Goal: Task Accomplishment & Management: Use online tool/utility

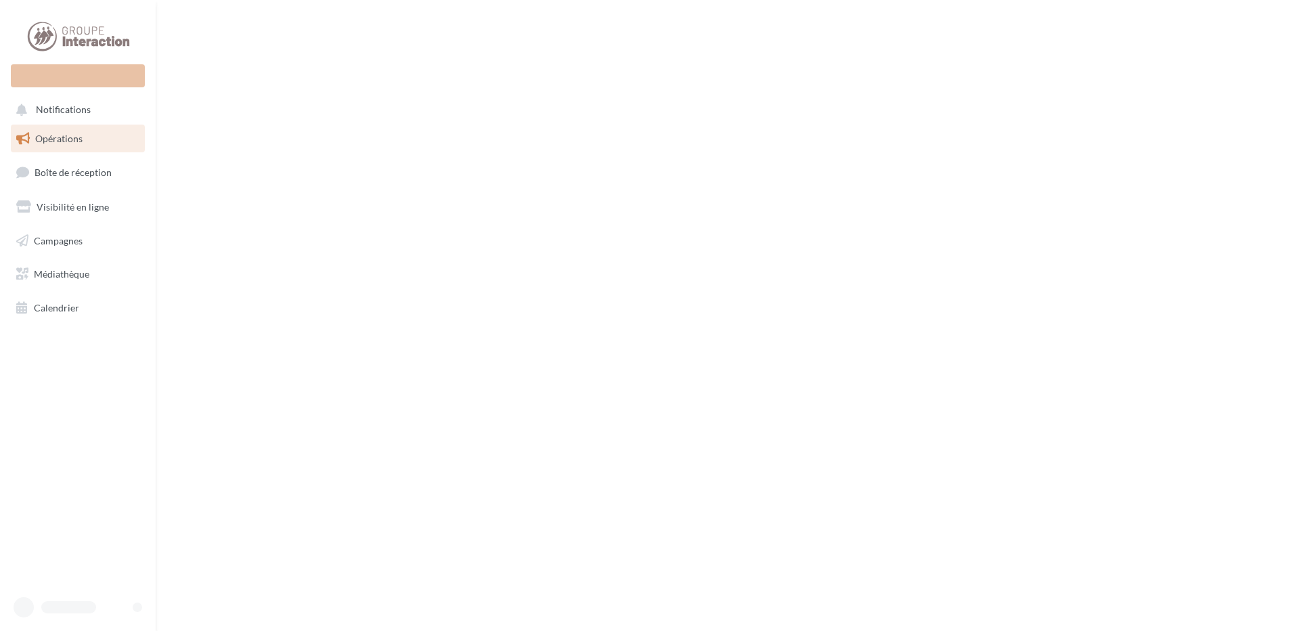
drag, startPoint x: 0, startPoint y: 0, endPoint x: 208, endPoint y: 147, distance: 254.7
click at [208, 147] on div "Nouvelle campagne Notifications Opérations Boîte de réception" at bounding box center [647, 315] width 1294 height 631
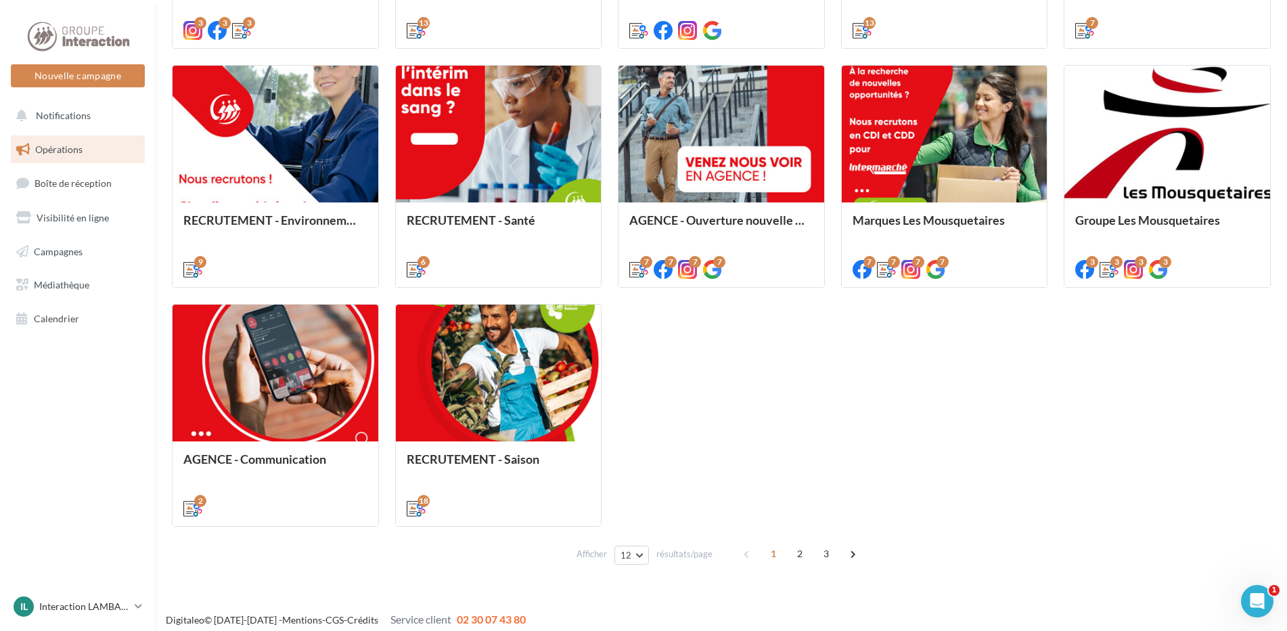
scroll to position [617, 0]
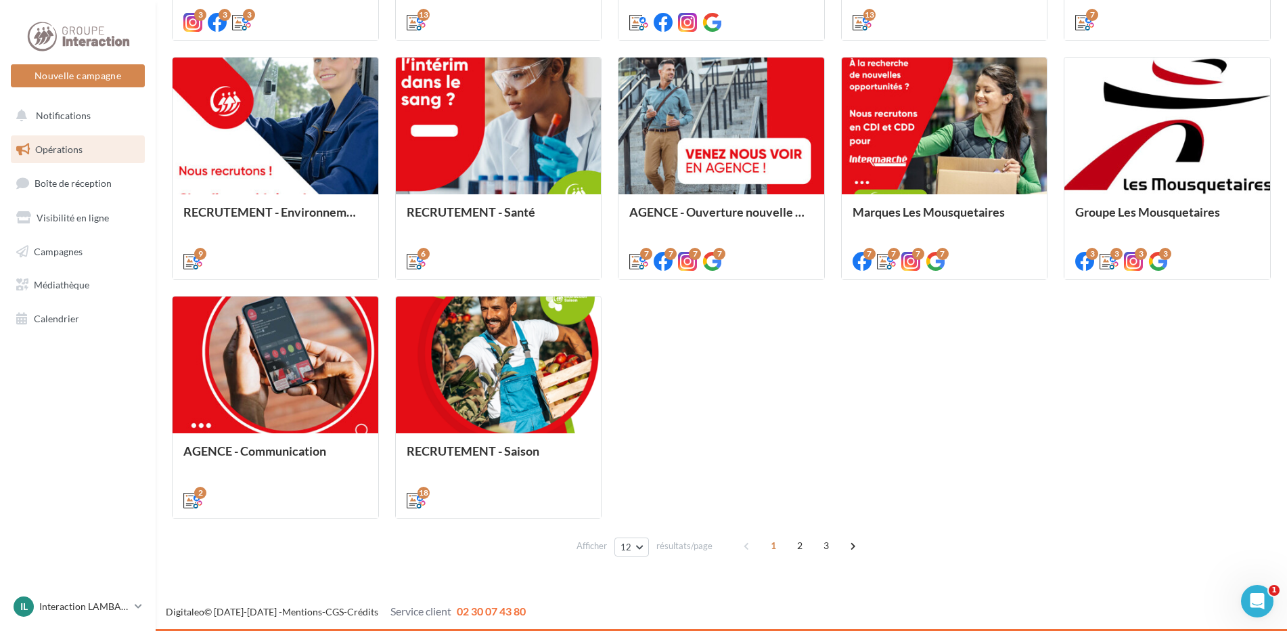
click at [800, 542] on span "2" at bounding box center [800, 545] width 22 height 22
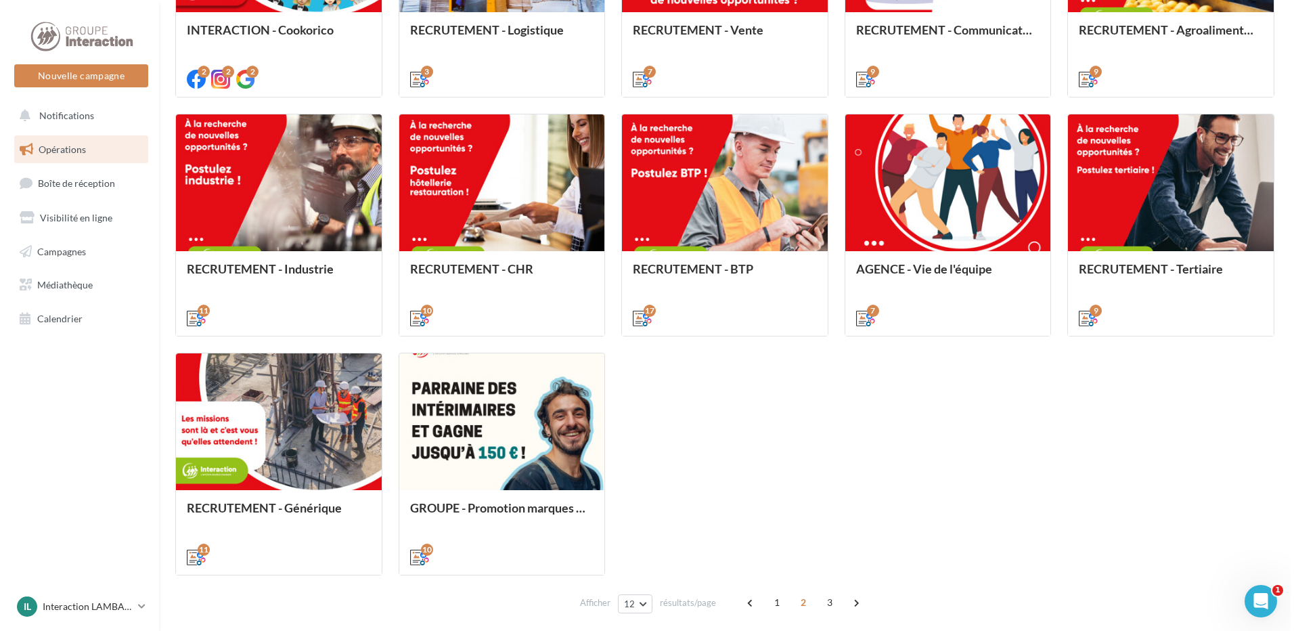
scroll to position [584, 0]
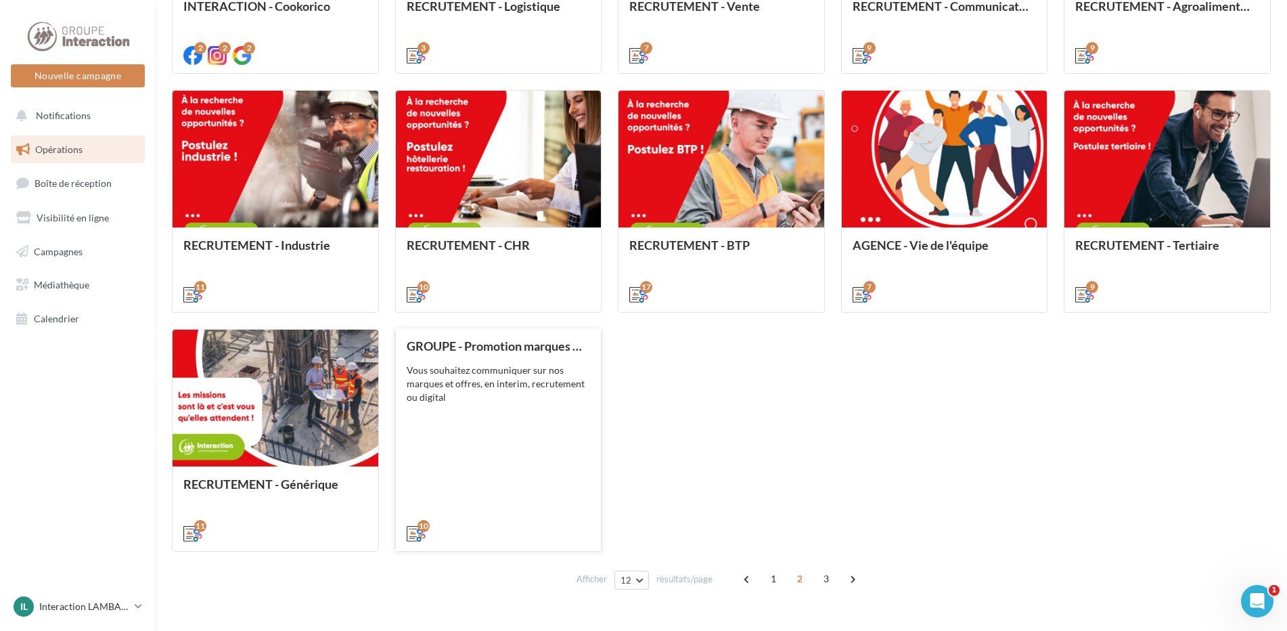
click at [526, 436] on div "GROUPE - Promotion marques et offres Vous souhaitez communiquer sur nos marques…" at bounding box center [499, 439] width 184 height 200
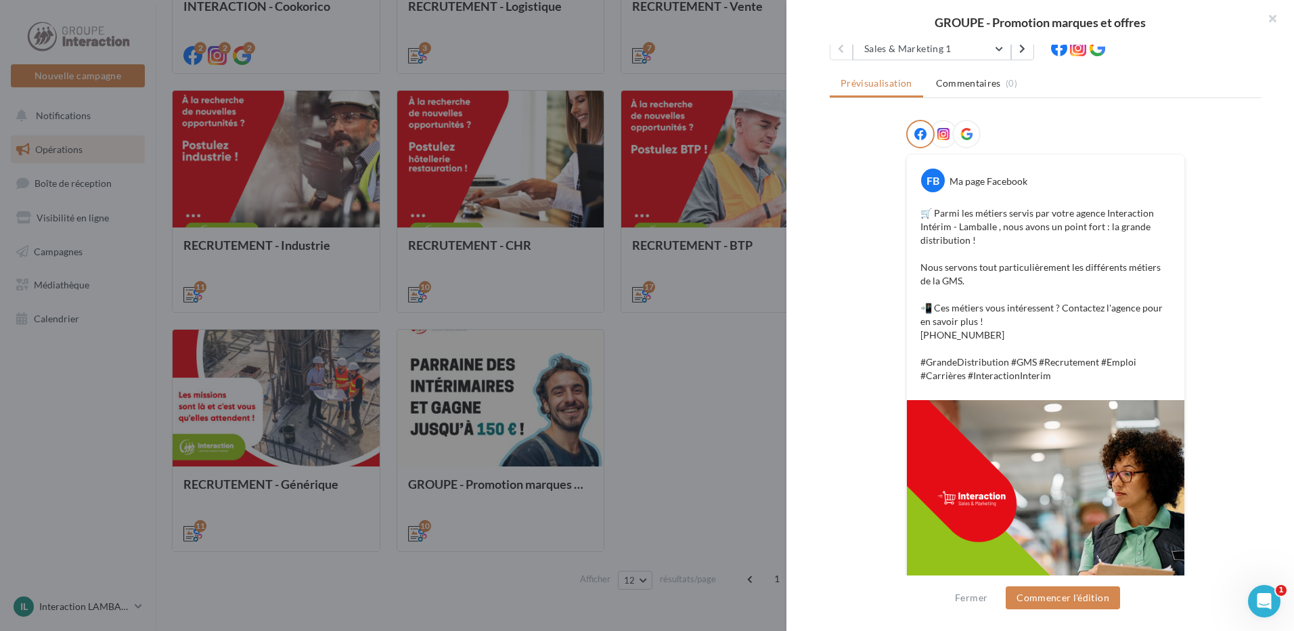
scroll to position [0, 0]
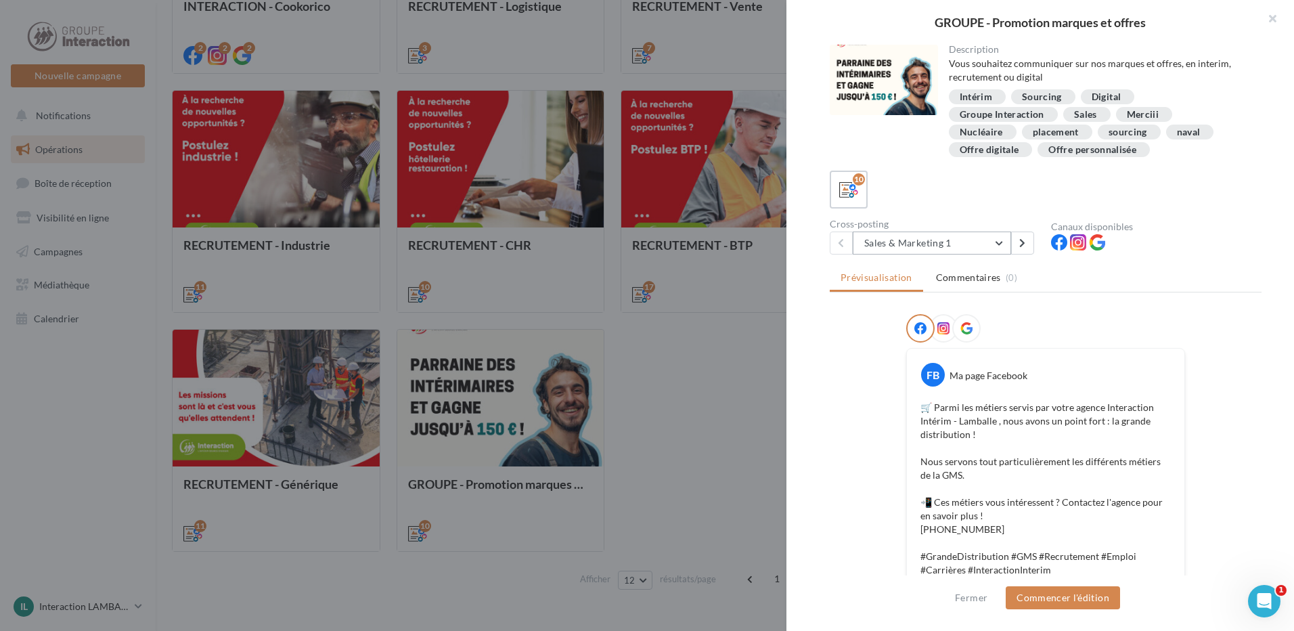
click at [1000, 238] on button "Sales & Marketing 1" at bounding box center [931, 242] width 158 height 23
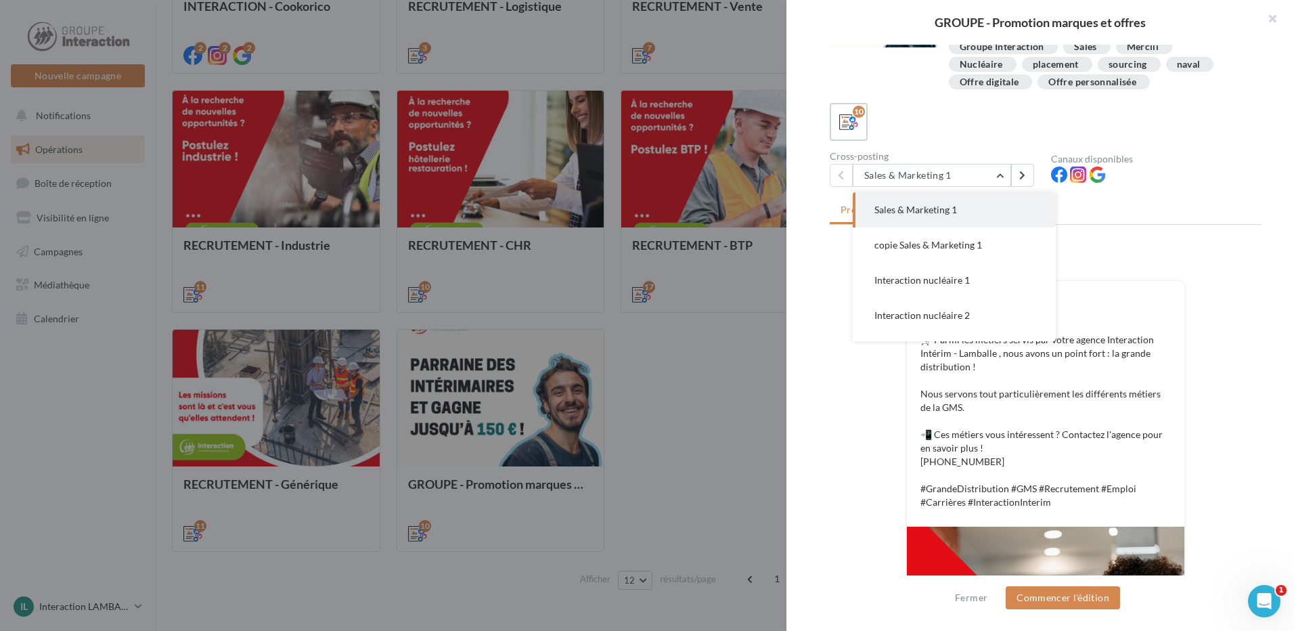
click at [1160, 223] on ul "Prévisualisation Commentaires (0)" at bounding box center [1045, 211] width 432 height 27
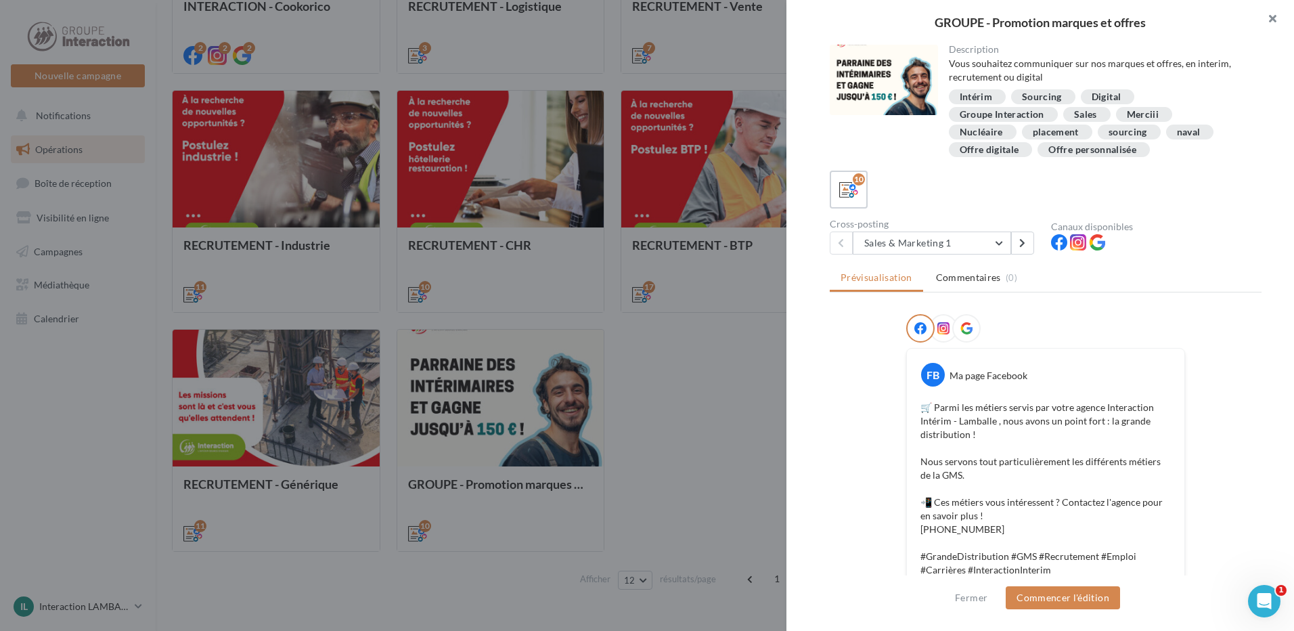
click at [1271, 17] on button "button" at bounding box center [1266, 20] width 54 height 41
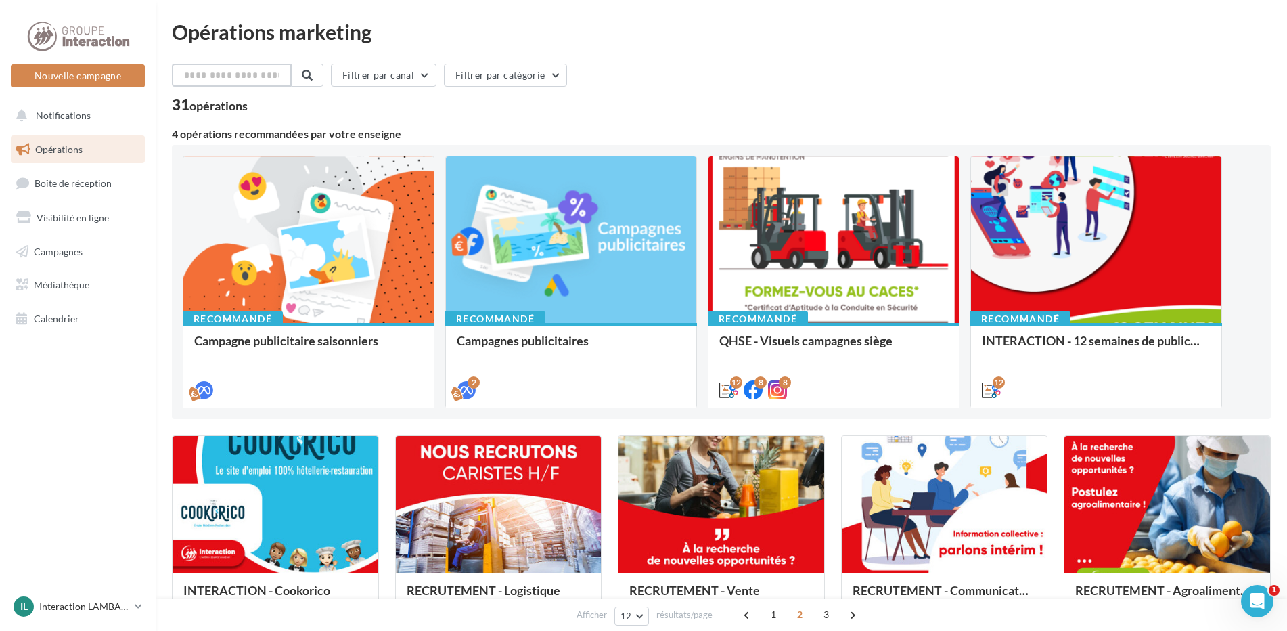
click at [216, 76] on input "text" at bounding box center [231, 75] width 119 height 23
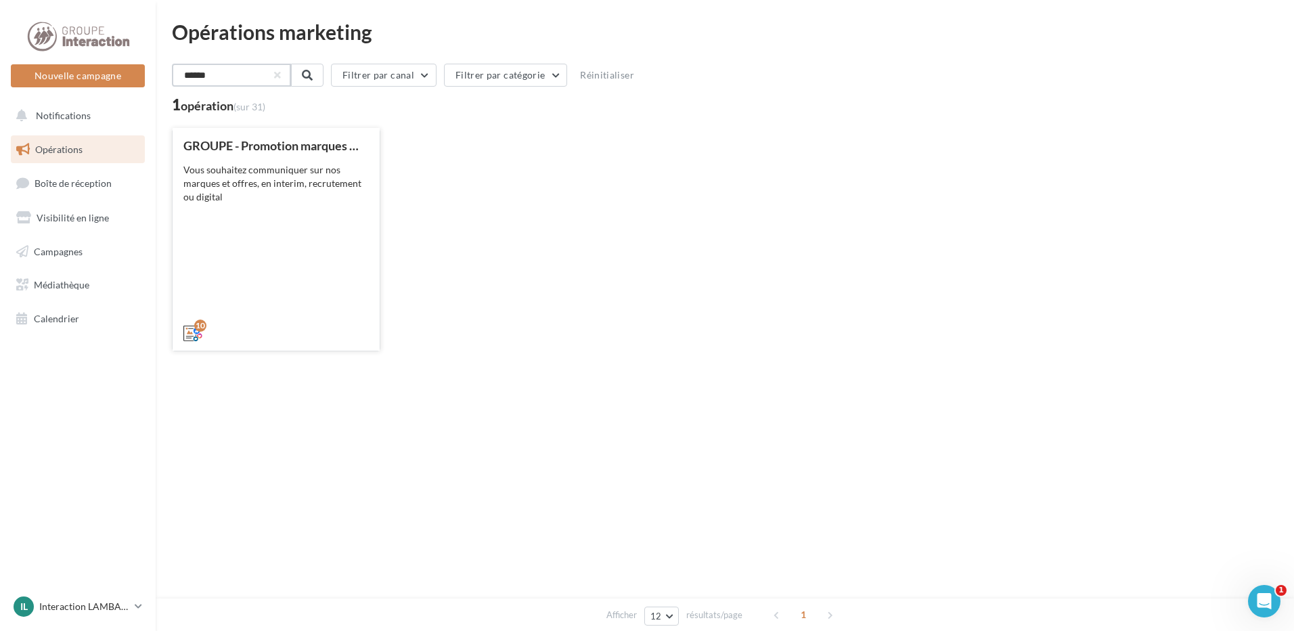
type input "******"
click at [248, 187] on div "Vous souhaitez communiquer sur nos marques et offres, en interim, recrutement o…" at bounding box center [275, 183] width 185 height 41
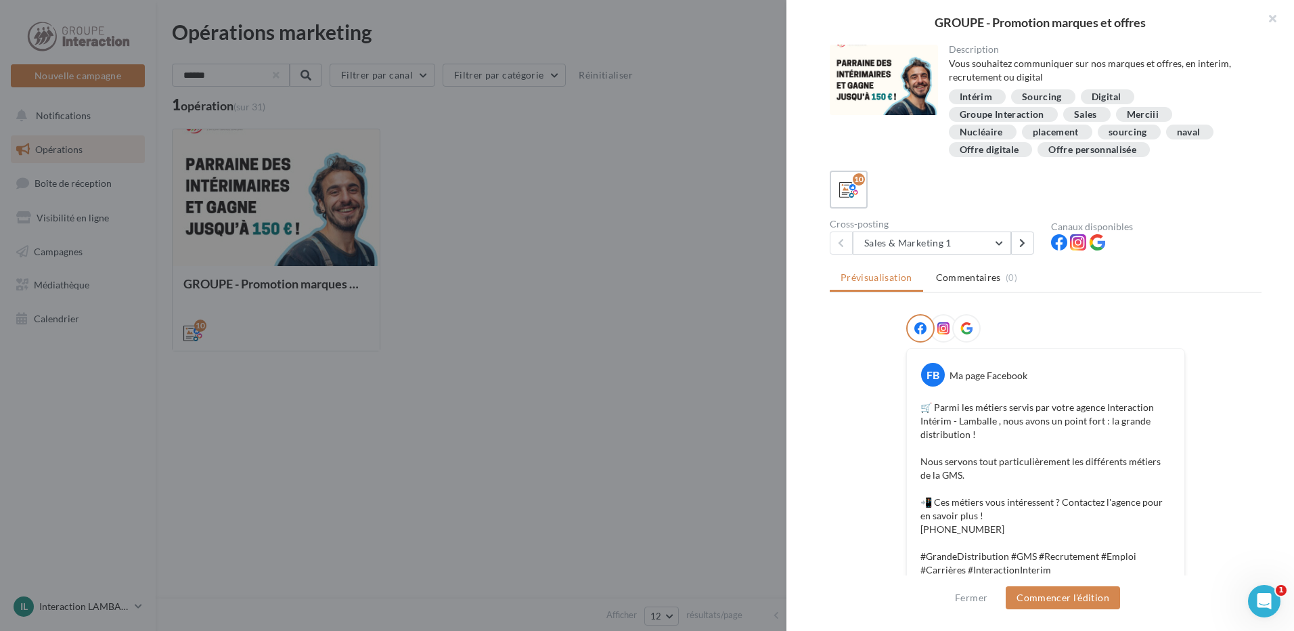
click at [1133, 112] on div "Merciii" at bounding box center [1142, 115] width 32 height 10
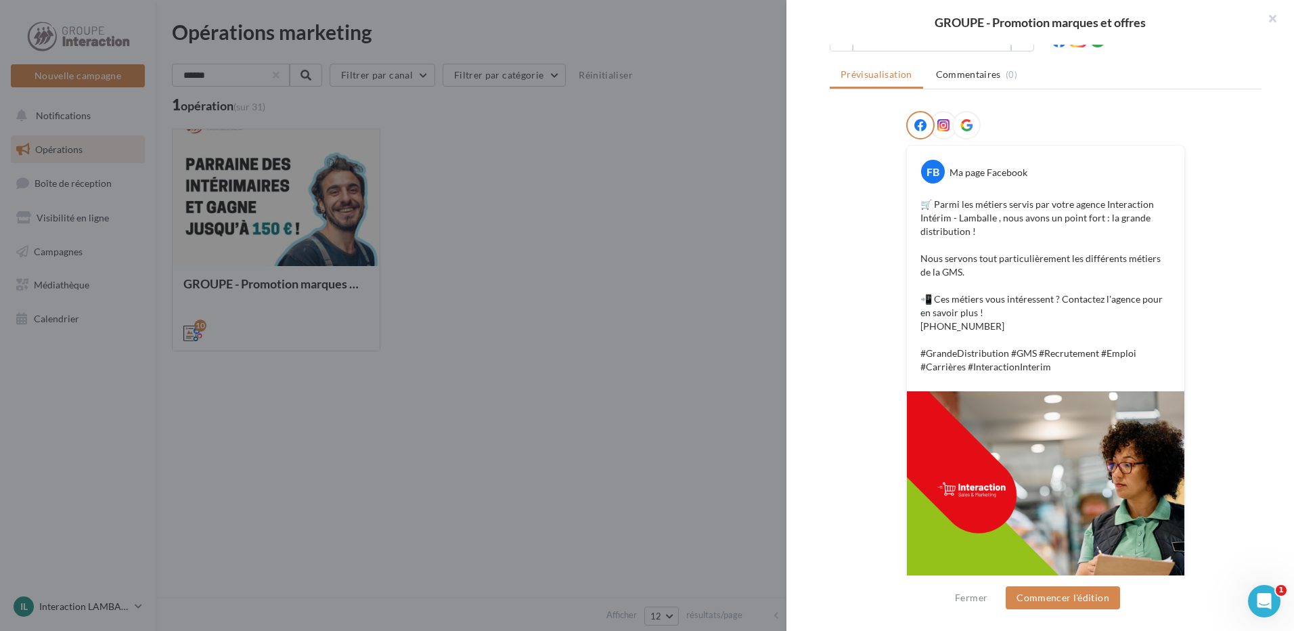
scroll to position [302, 0]
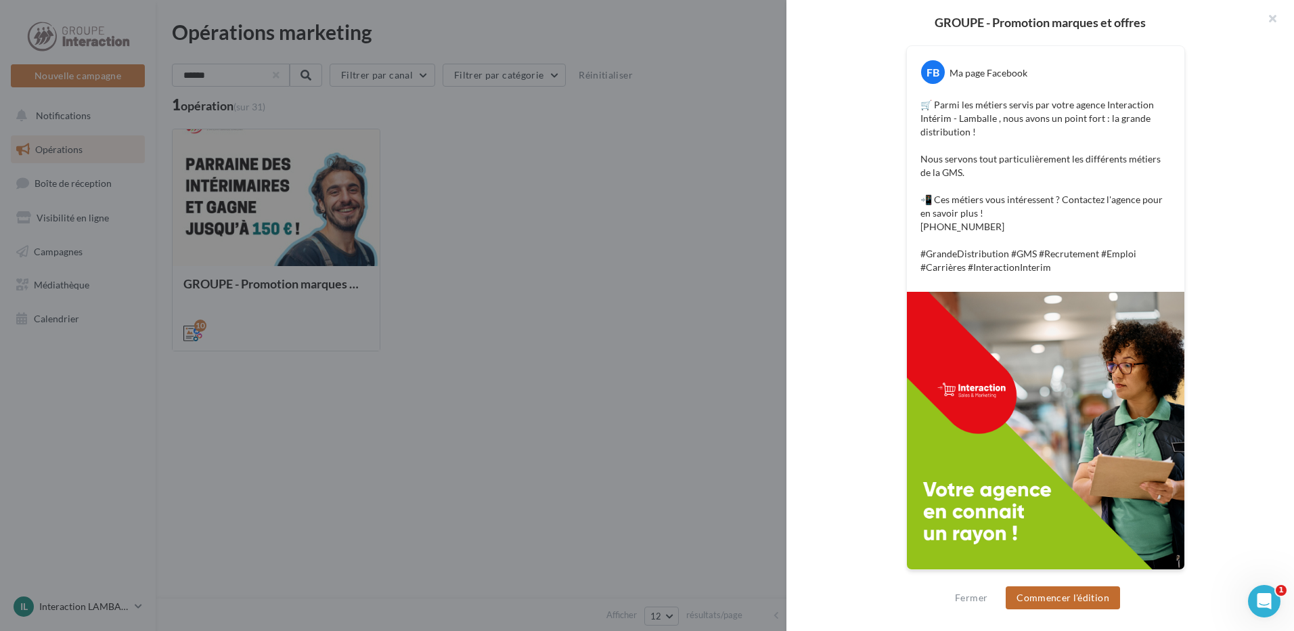
click at [1097, 597] on button "Commencer l'édition" at bounding box center [1062, 597] width 114 height 23
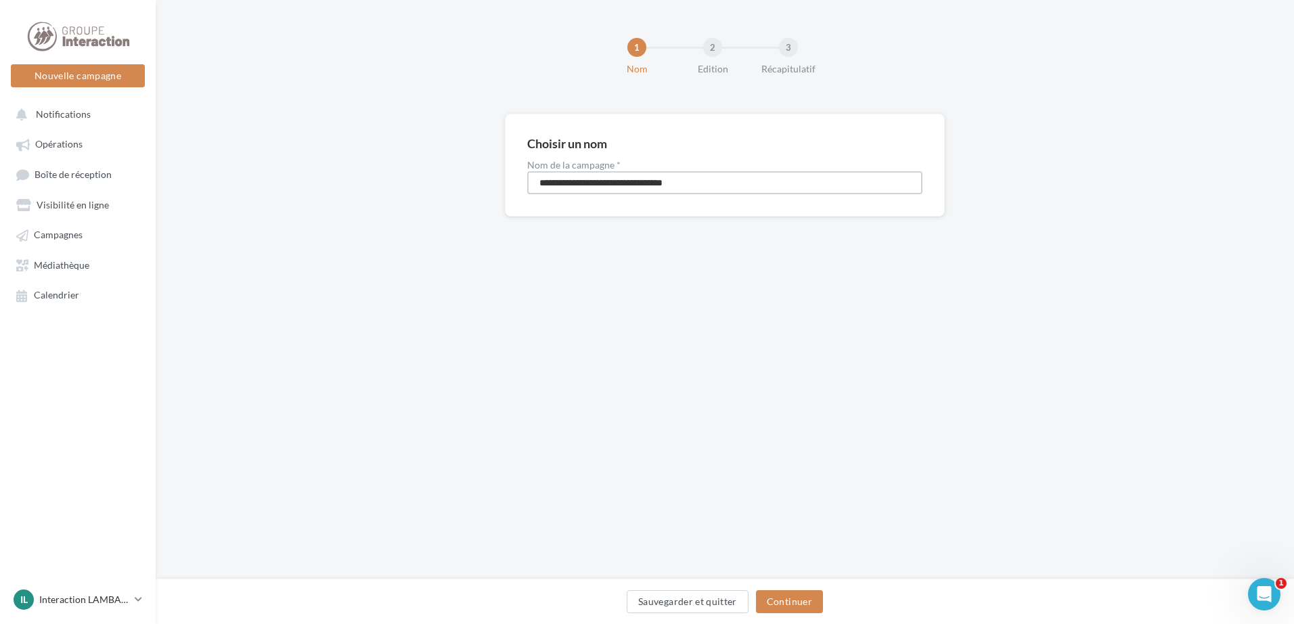
click at [742, 191] on input "**********" at bounding box center [724, 182] width 395 height 23
drag, startPoint x: 742, startPoint y: 188, endPoint x: 583, endPoint y: 183, distance: 159.1
click at [583, 183] on input "**********" at bounding box center [724, 182] width 395 height 23
type input "**********"
click at [813, 603] on button "Continuer" at bounding box center [789, 601] width 67 height 23
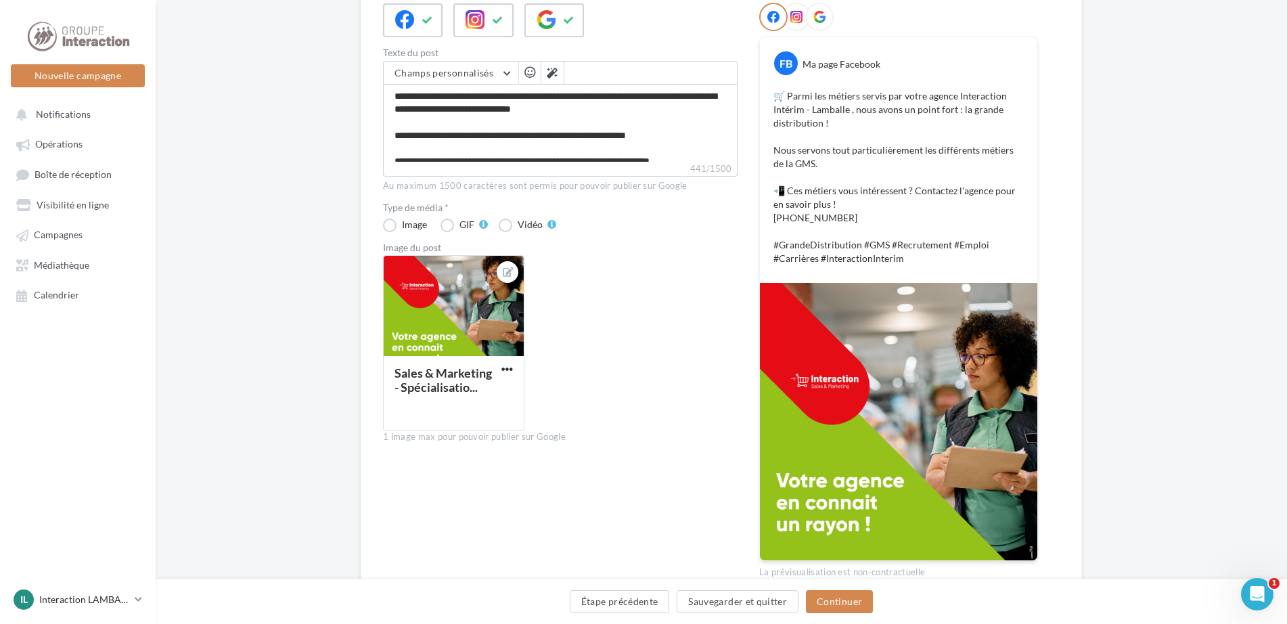
scroll to position [101, 0]
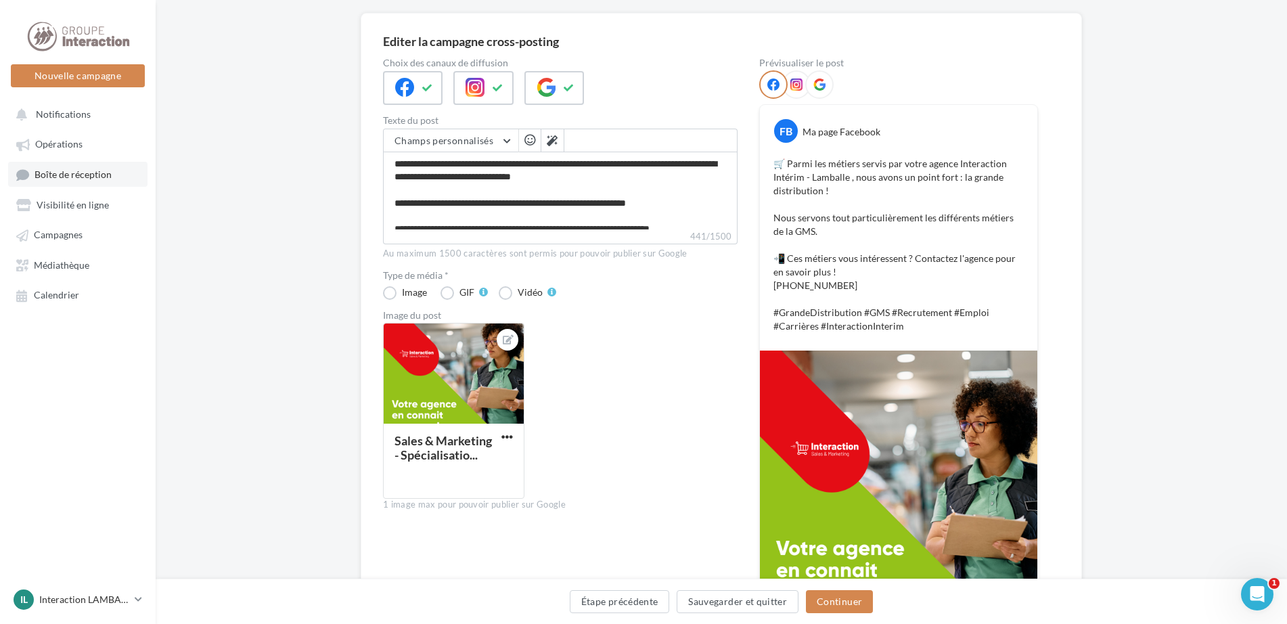
click at [55, 178] on span "Boîte de réception" at bounding box center [73, 174] width 77 height 12
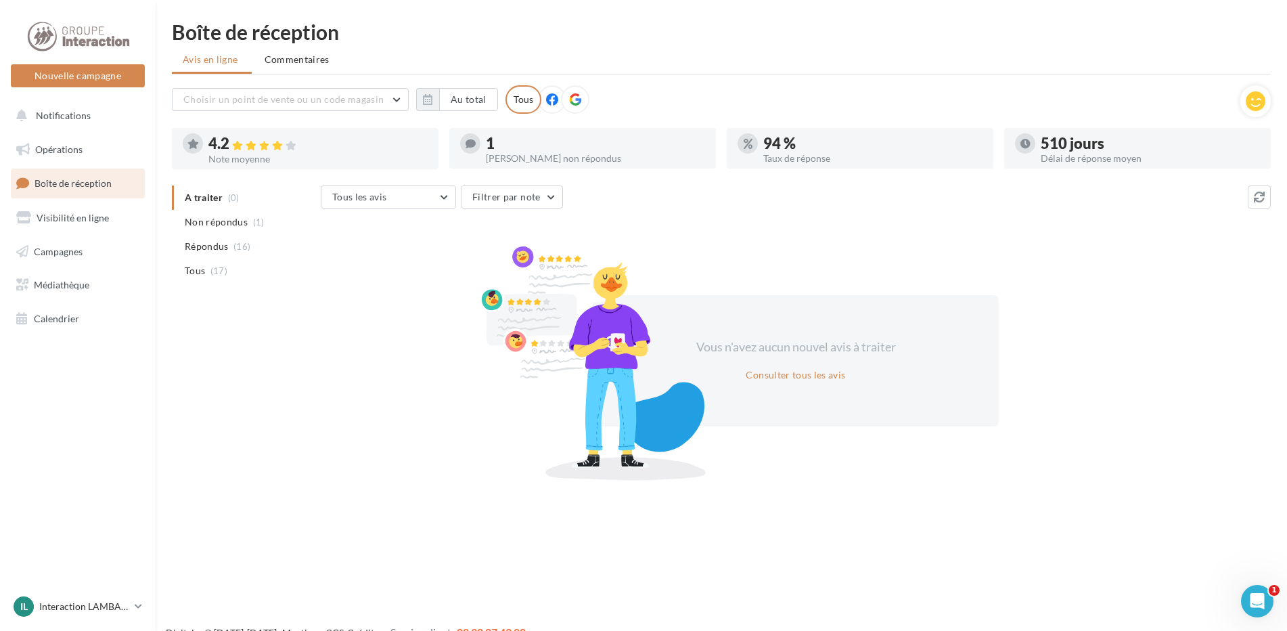
click at [225, 226] on span "Non répondus" at bounding box center [216, 222] width 63 height 14
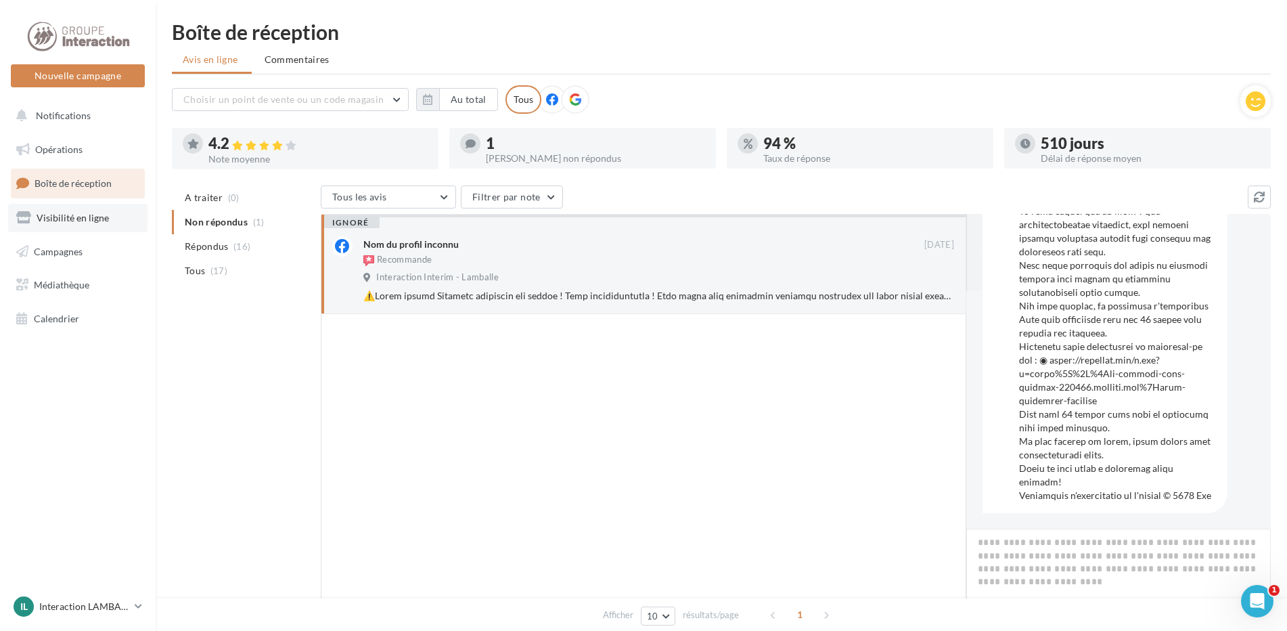
click at [66, 223] on link "Visibilité en ligne" at bounding box center [77, 218] width 139 height 28
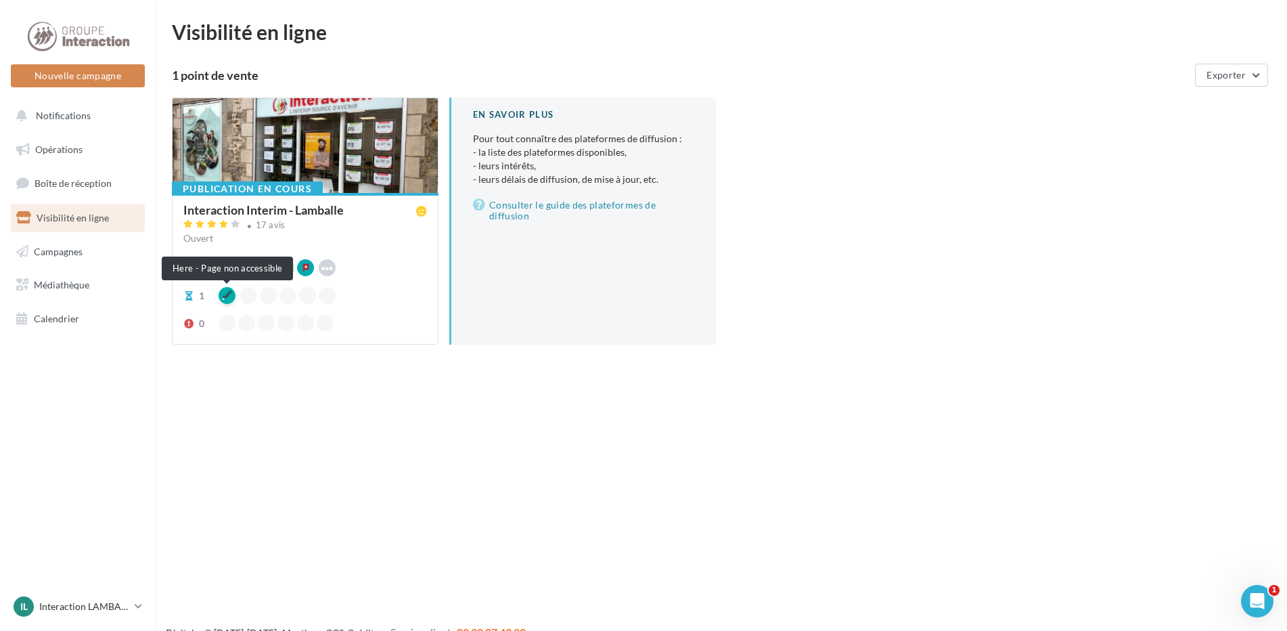
click at [224, 295] on div at bounding box center [227, 295] width 17 height 17
click at [361, 252] on div "Interaction Interim - Lamballe 17 avis Ouvert 9 Waze Hoodspot Apple Business Co…" at bounding box center [305, 268] width 244 height 128
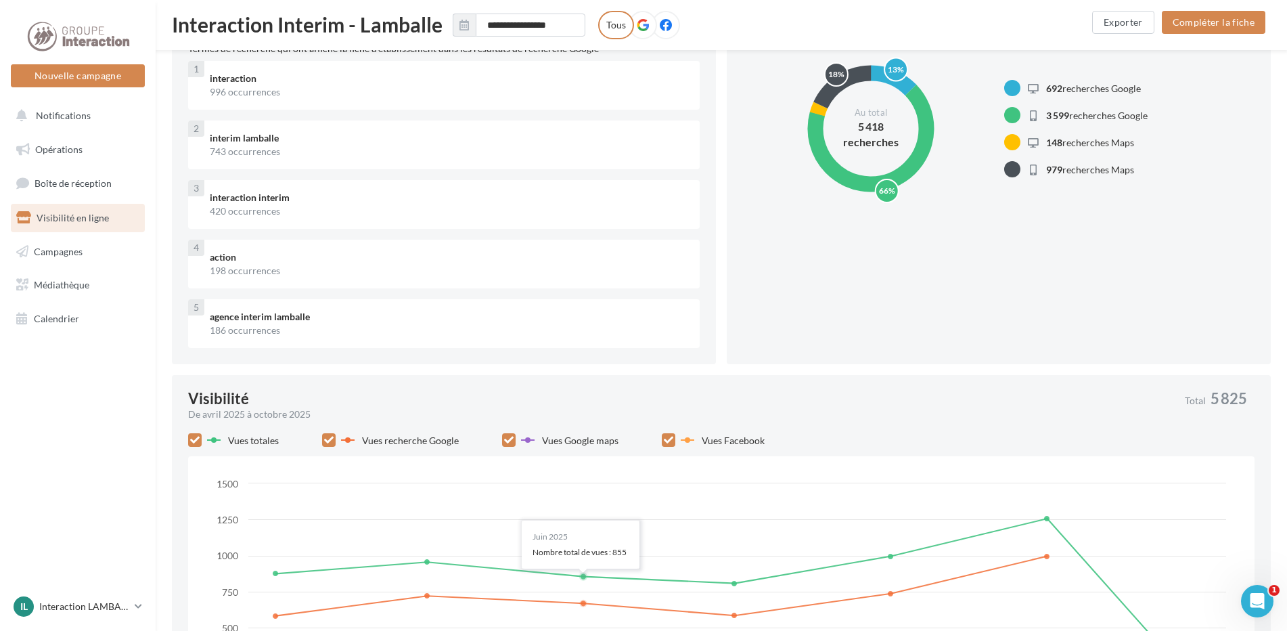
scroll to position [139, 0]
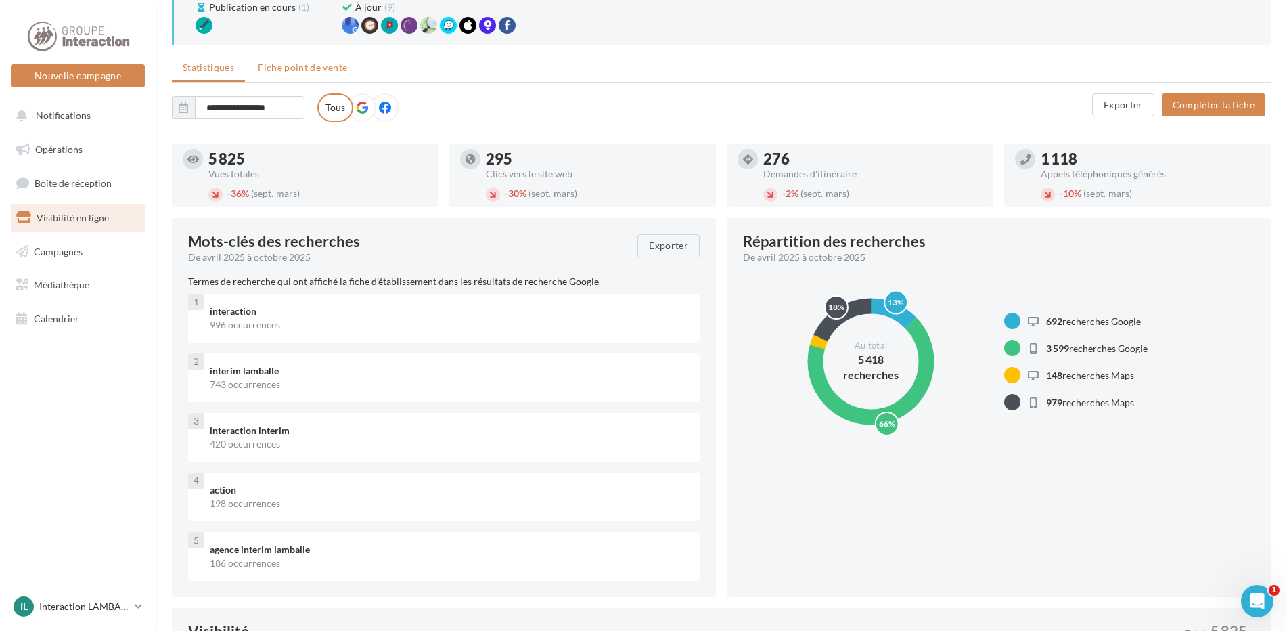
click at [334, 66] on span "Fiche point de vente" at bounding box center [302, 68] width 89 height 12
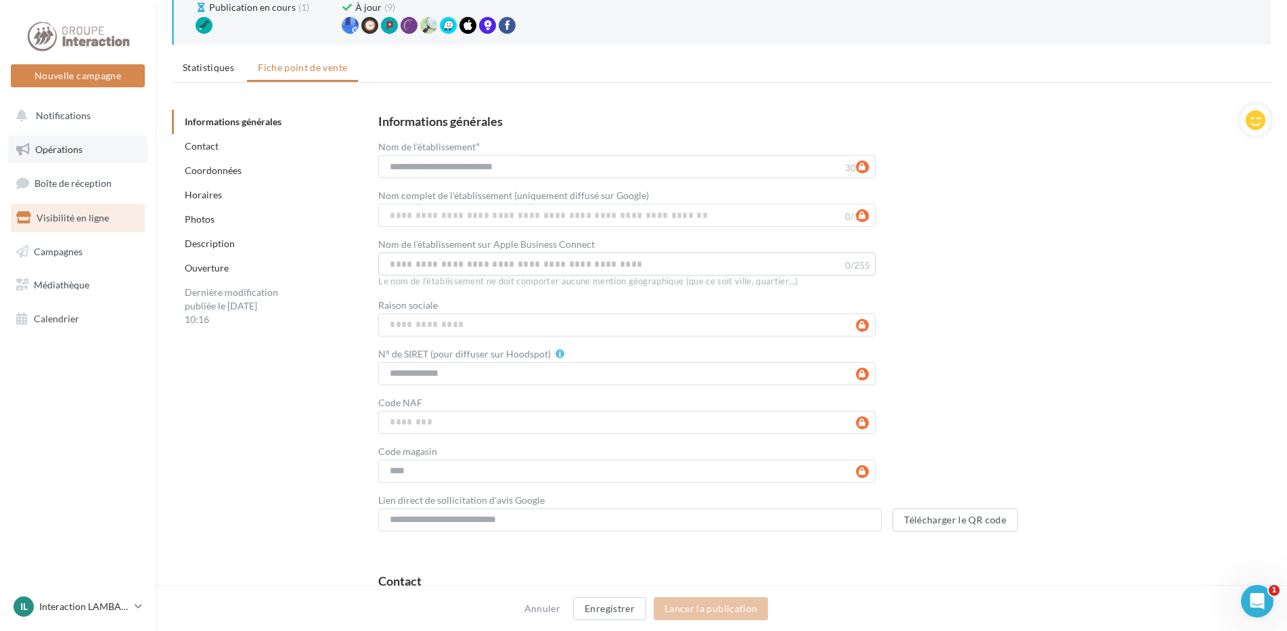
click at [43, 154] on span "Opérations" at bounding box center [58, 149] width 47 height 12
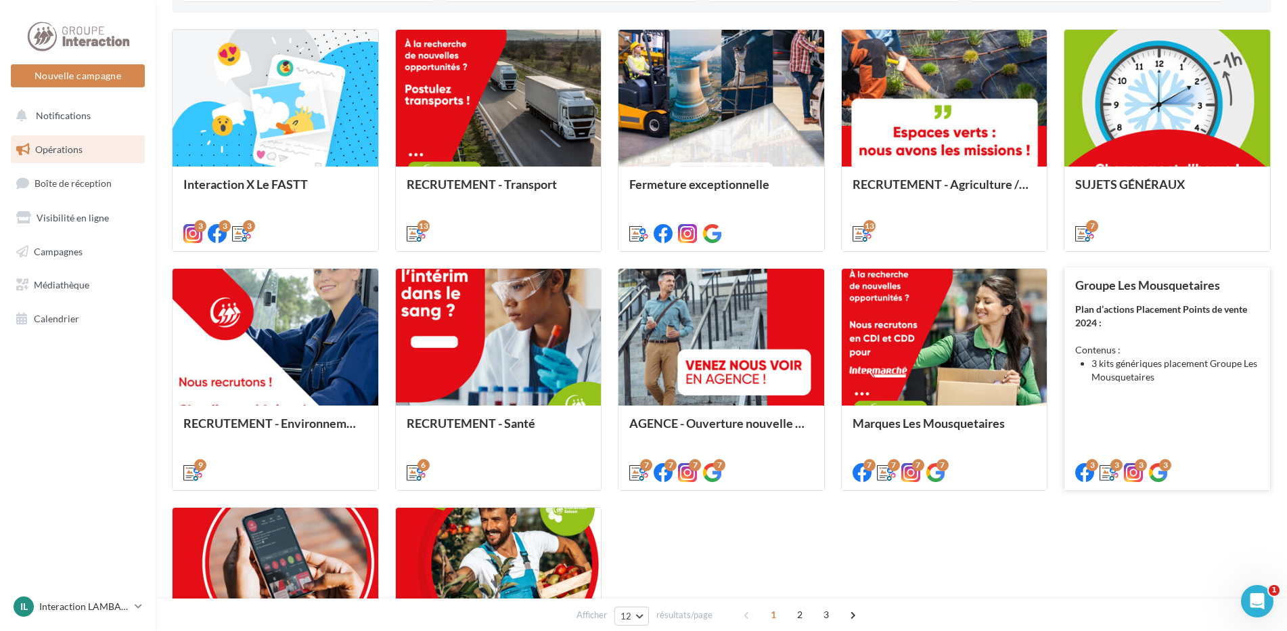
scroll to position [541, 0]
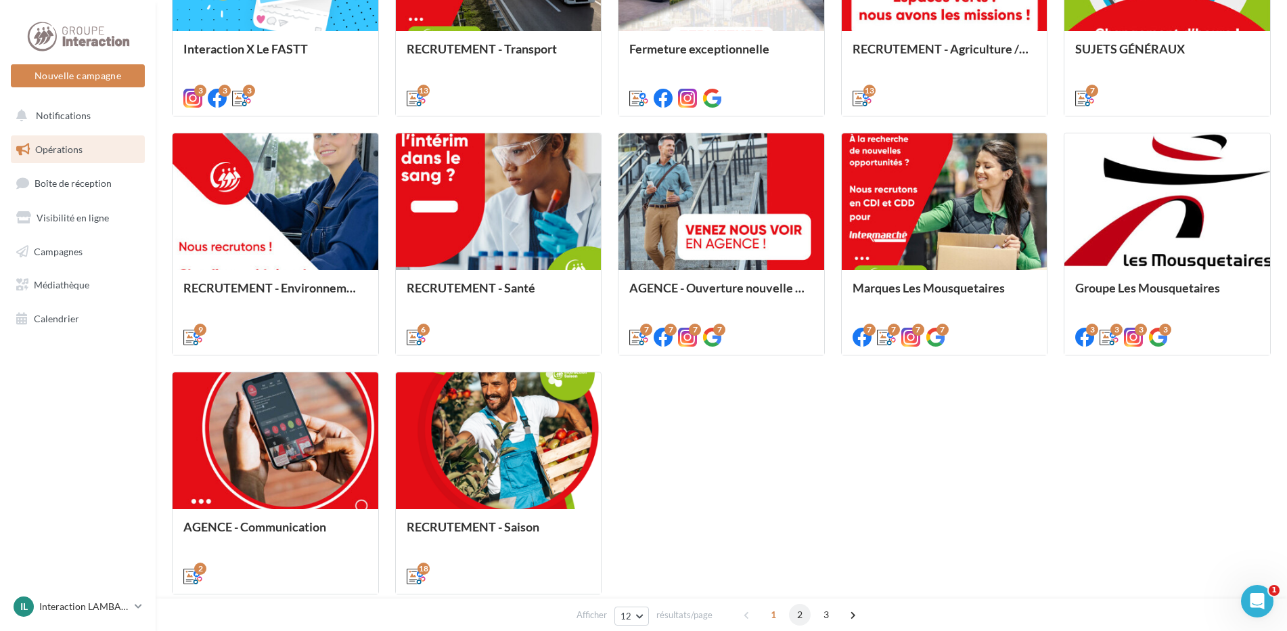
click at [794, 607] on span "2" at bounding box center [800, 614] width 22 height 22
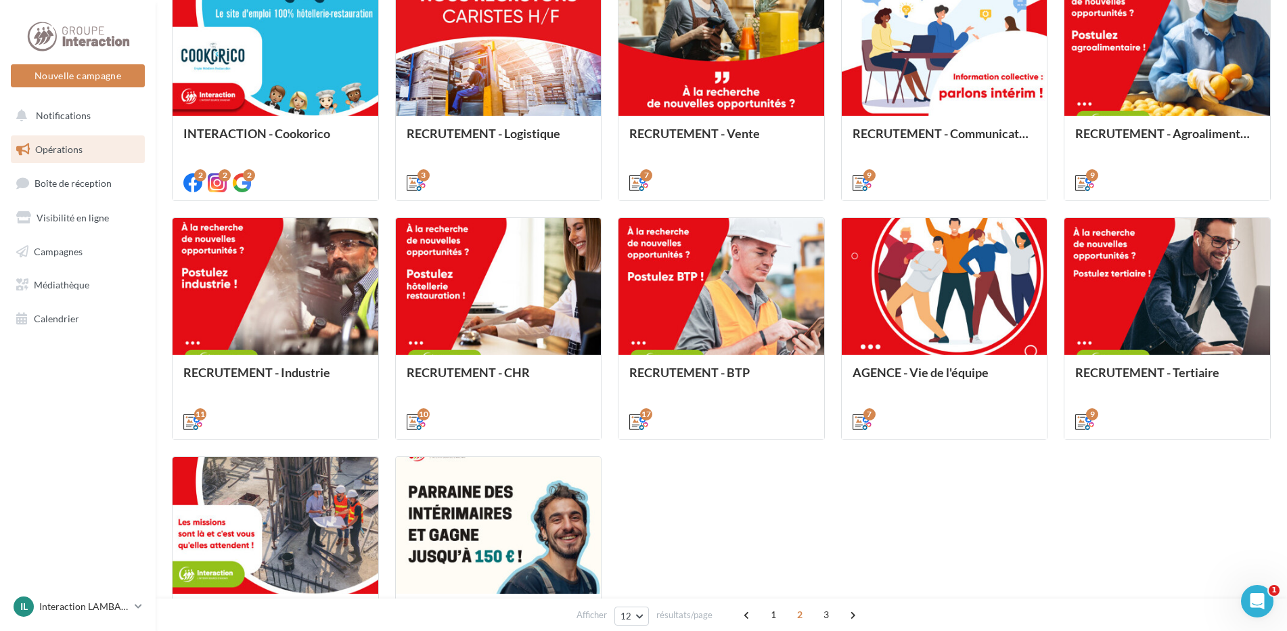
scroll to position [584, 0]
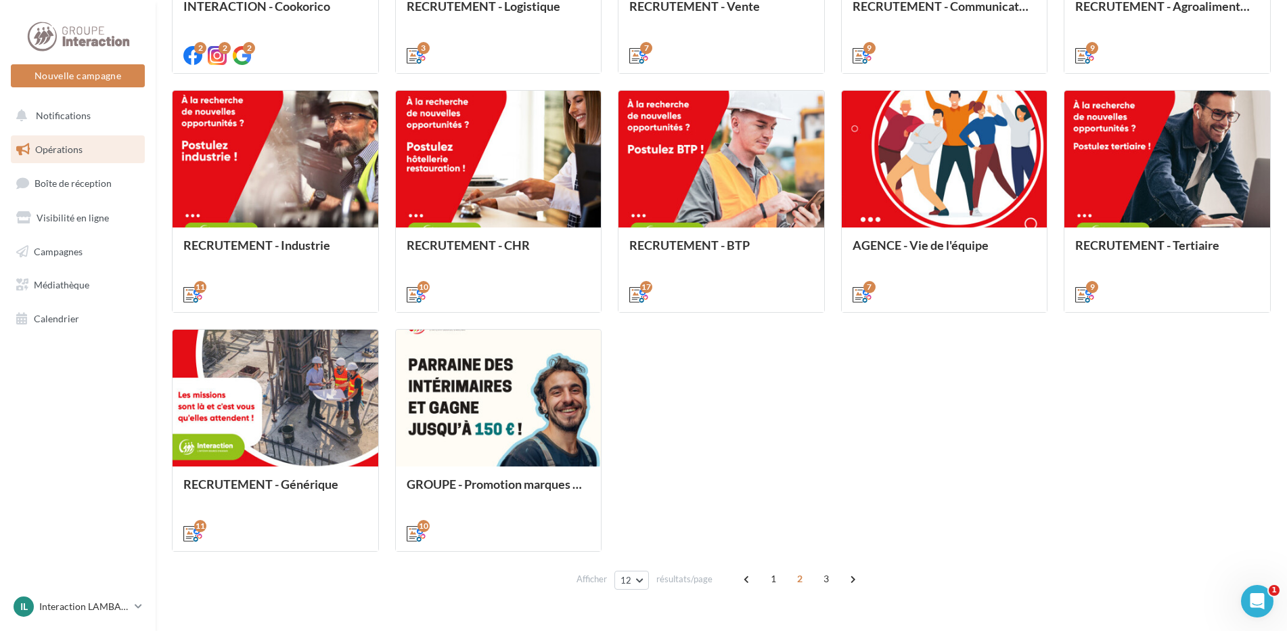
click at [828, 578] on span "3" at bounding box center [826, 579] width 22 height 22
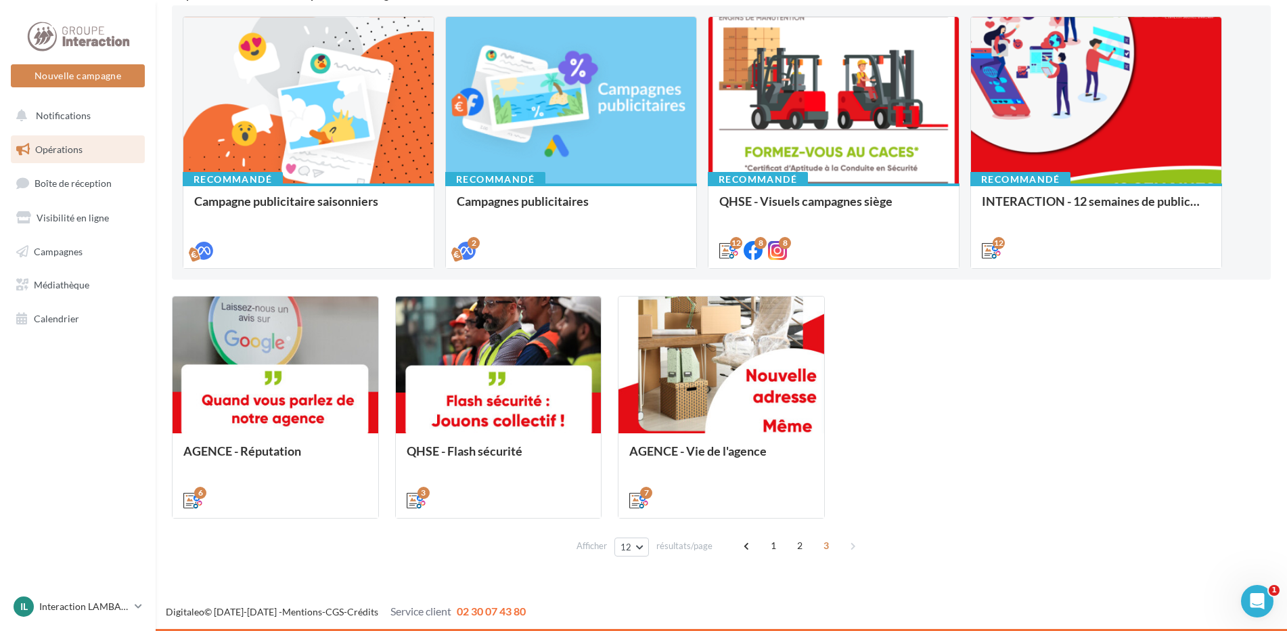
scroll to position [139, 0]
click at [796, 547] on span "2" at bounding box center [800, 545] width 22 height 22
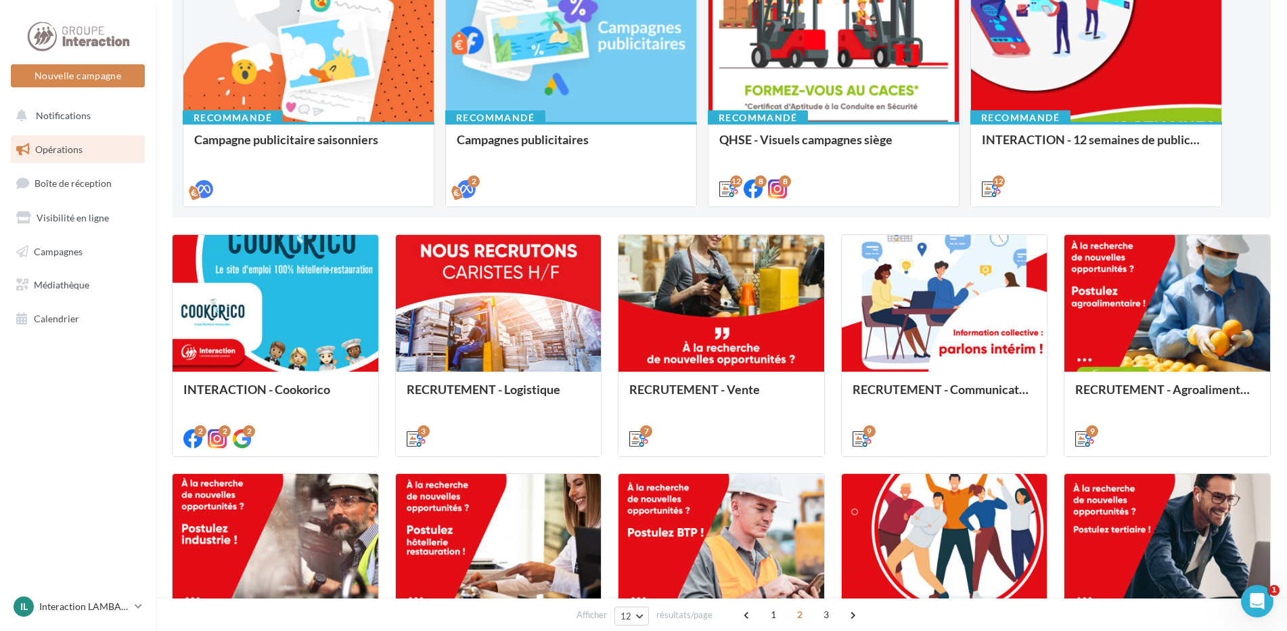
scroll to position [178, 0]
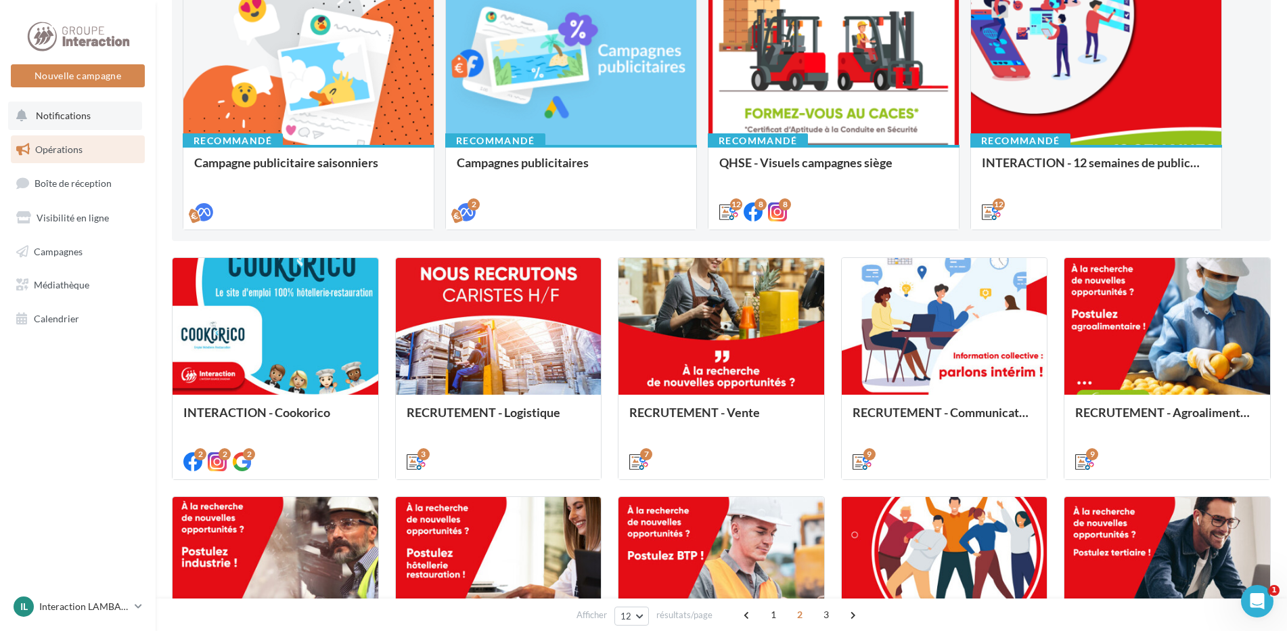
click at [58, 118] on span "Notifications" at bounding box center [63, 116] width 55 height 12
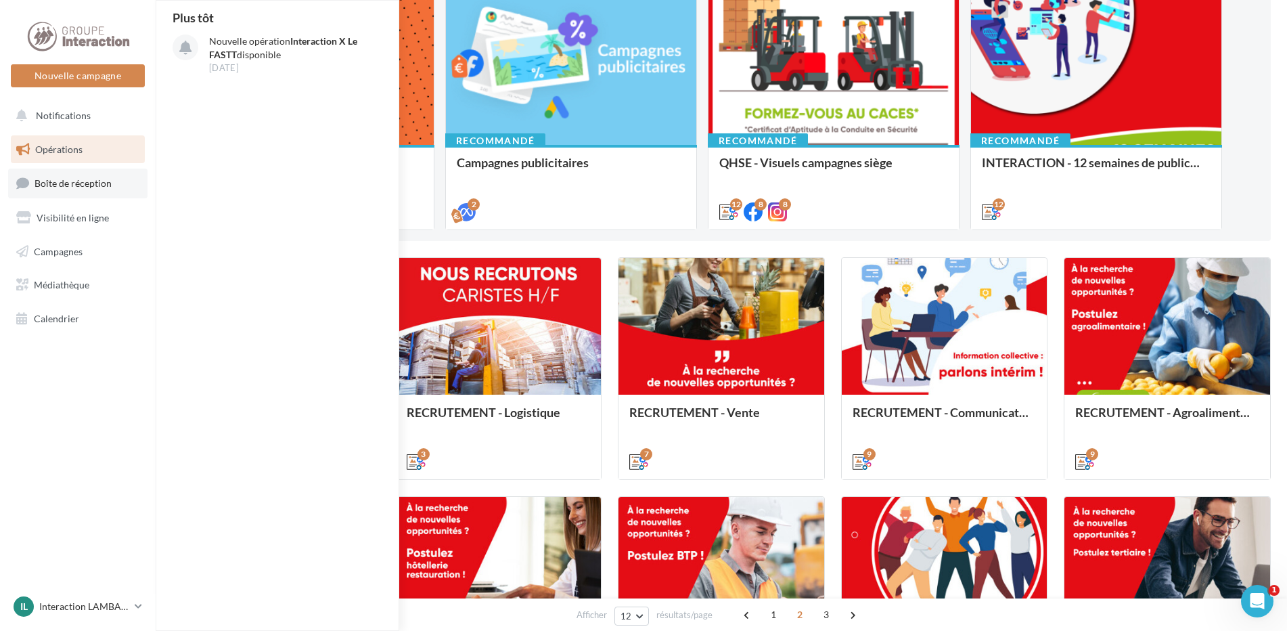
click at [83, 179] on span "Boîte de réception" at bounding box center [73, 183] width 77 height 12
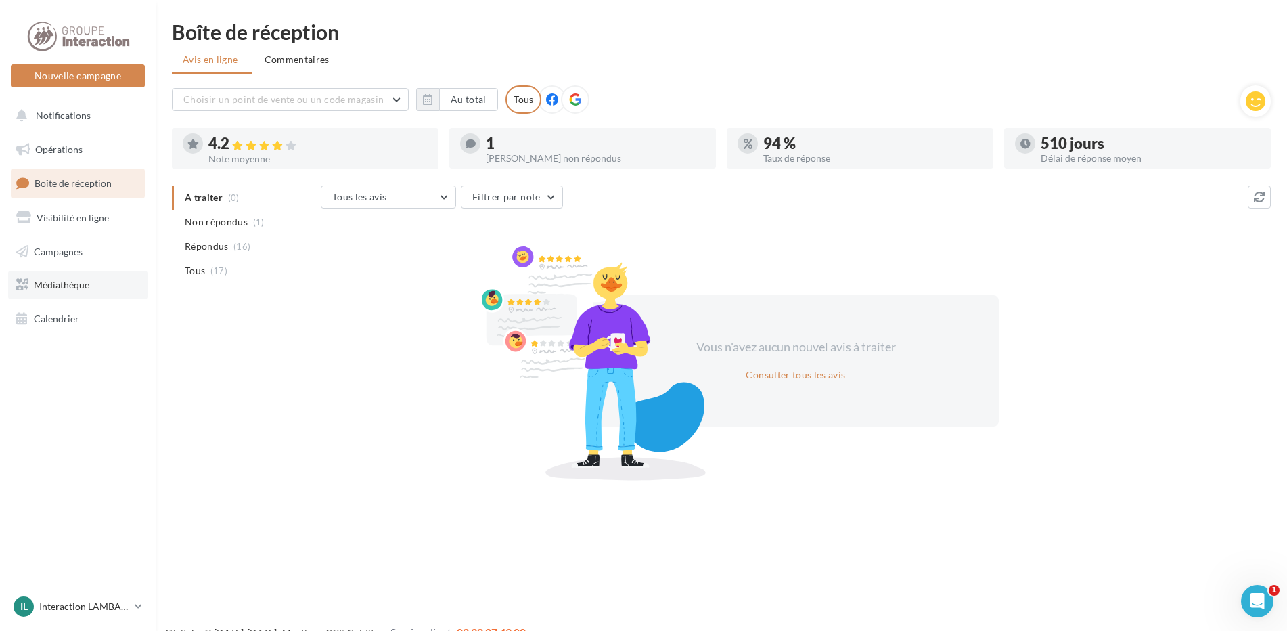
click at [73, 289] on span "Médiathèque" at bounding box center [61, 285] width 55 height 12
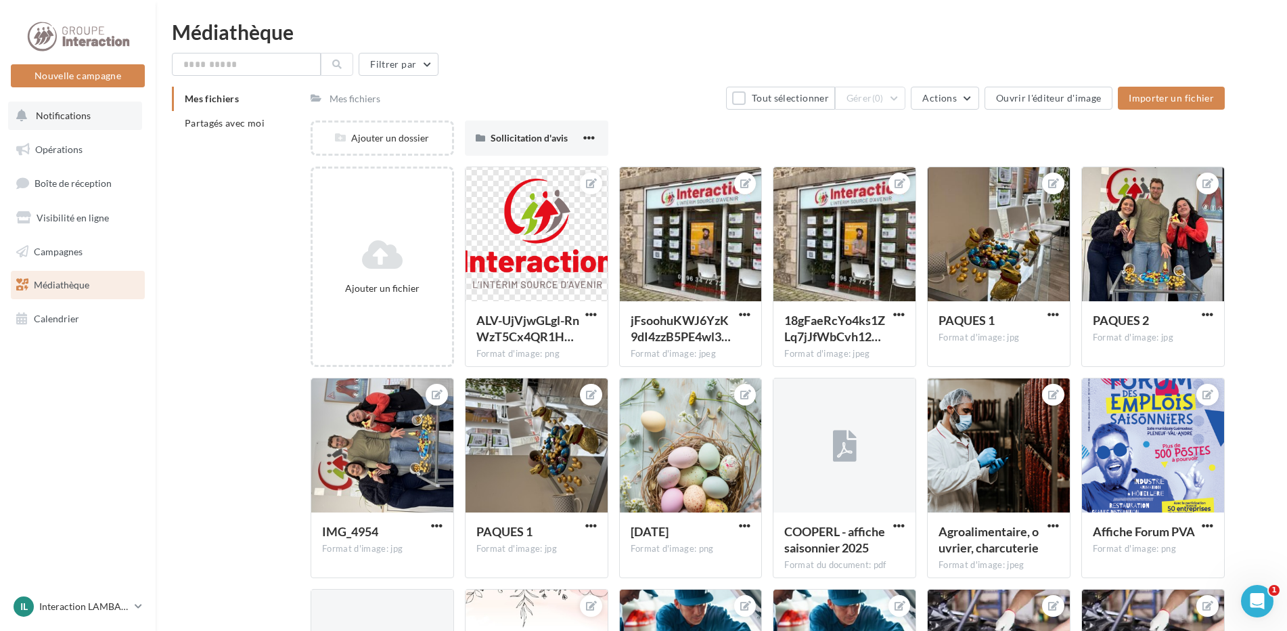
click at [73, 120] on span "Notifications" at bounding box center [63, 116] width 55 height 12
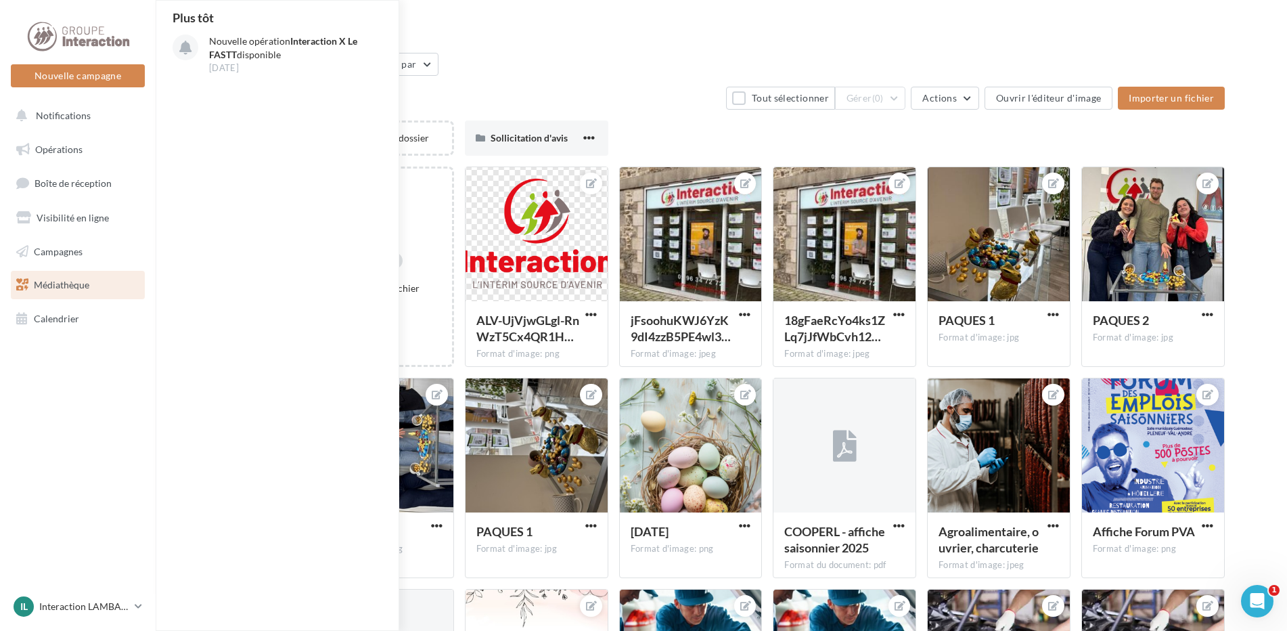
click at [578, 54] on div "Filtrer par" at bounding box center [721, 64] width 1099 height 23
